Goal: Find specific fact: Find specific fact

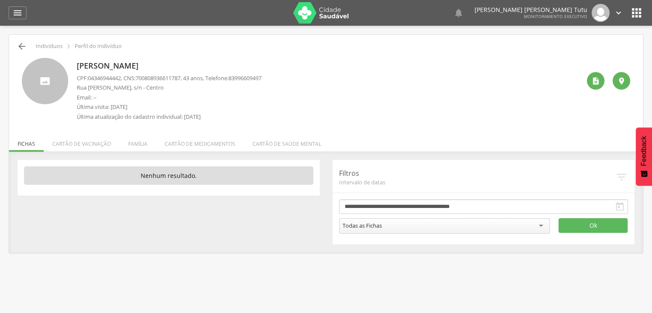
click at [24, 48] on icon "" at bounding box center [22, 46] width 10 height 10
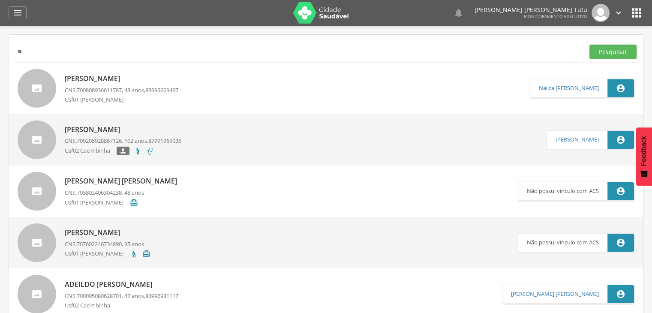
type input "*"
type input "**********"
click at [589, 45] on button "Pesquisar" at bounding box center [612, 52] width 47 height 15
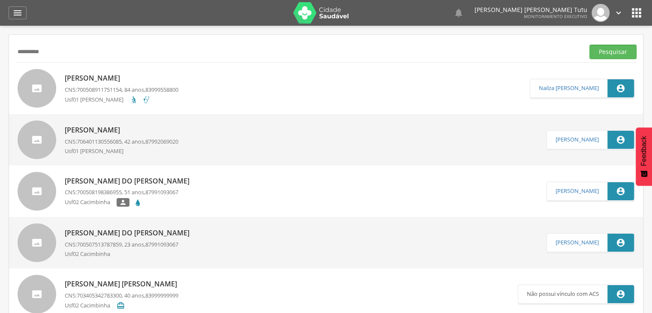
click at [93, 83] on div "[PERSON_NAME] CNS: 700508911751154 , 84 anos, 83999558800 Usf01 [PERSON_NAME]" at bounding box center [122, 88] width 114 height 35
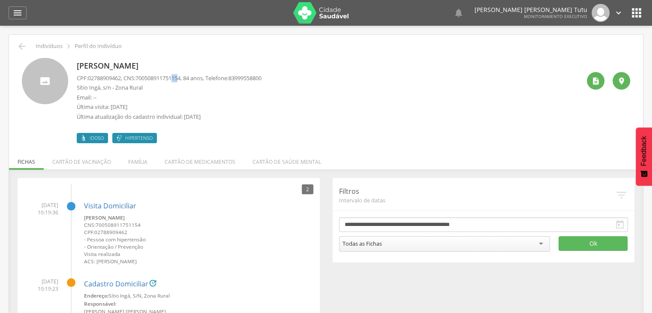
drag, startPoint x: 187, startPoint y: 78, endPoint x: 178, endPoint y: 79, distance: 9.2
click at [178, 79] on span "700508911751154" at bounding box center [157, 78] width 45 height 8
click at [180, 78] on span "700508911751154" at bounding box center [157, 78] width 45 height 8
drag, startPoint x: 189, startPoint y: 78, endPoint x: 139, endPoint y: 77, distance: 49.7
click at [139, 77] on p "CPF: 02788909462 , CNS: [PHONE_NUMBER] , 84 anos, Telefone: [PHONE_NUMBER]" at bounding box center [169, 78] width 185 height 8
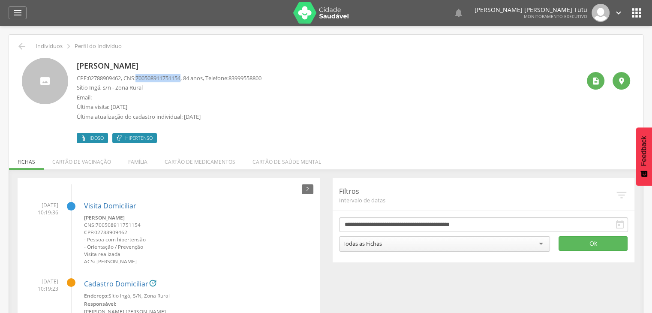
copy p "700508911751154"
